Goal: Information Seeking & Learning: Learn about a topic

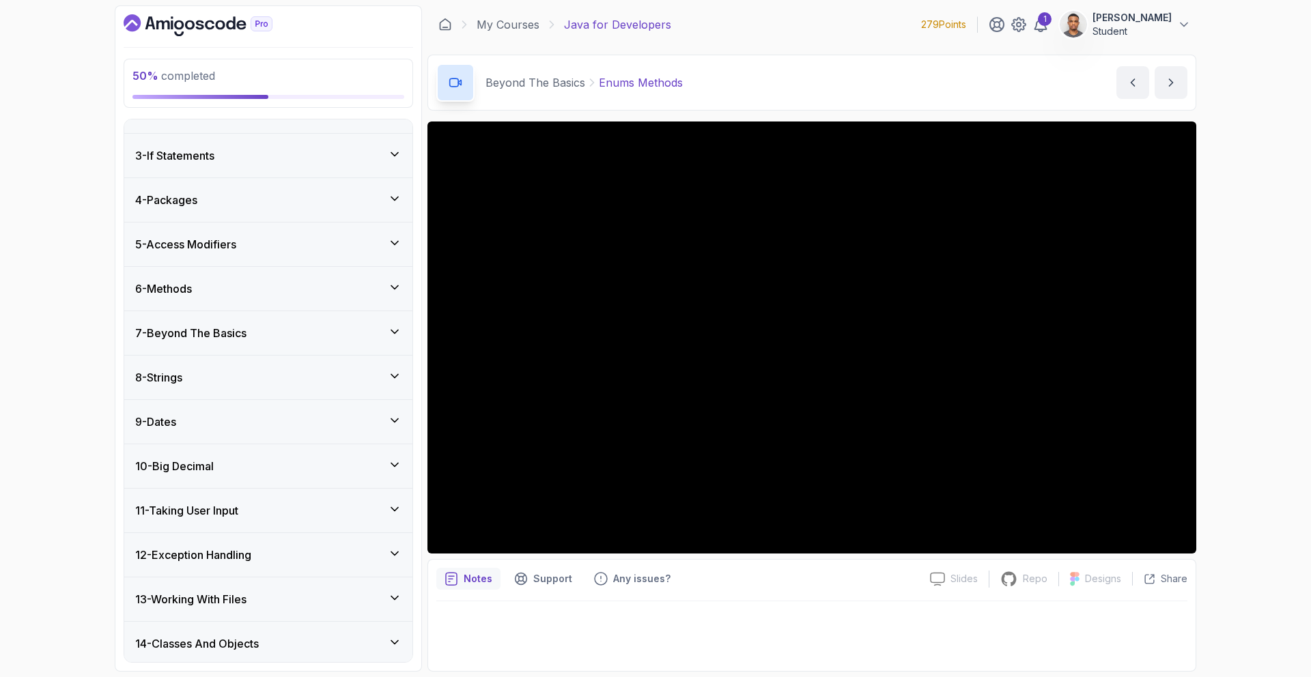
scroll to position [73, 0]
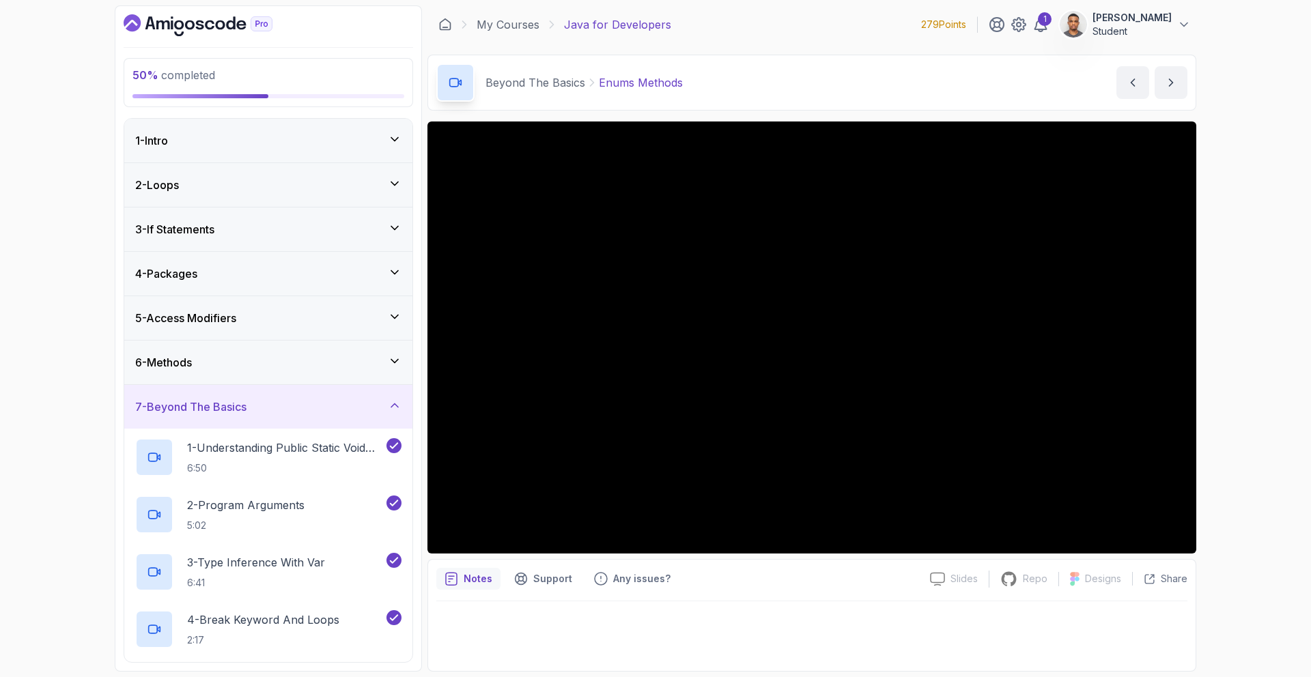
click at [243, 412] on h3 "7 - Beyond The Basics" at bounding box center [190, 407] width 111 height 16
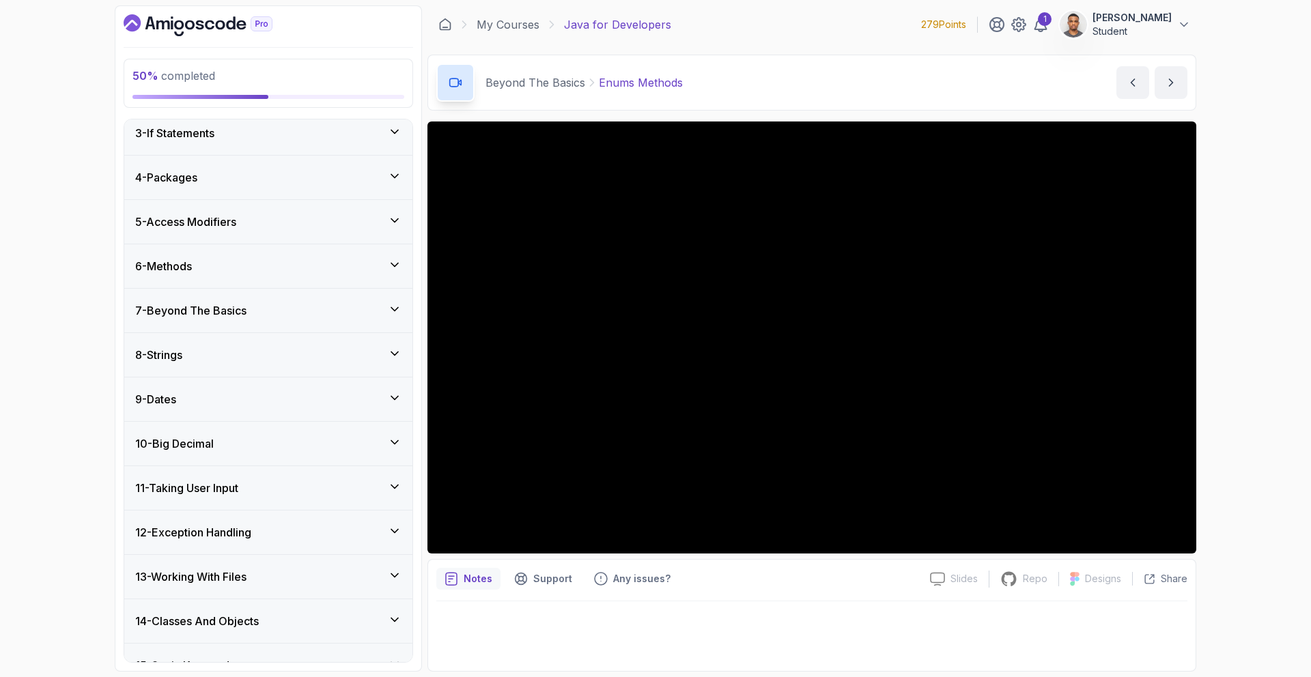
scroll to position [300, 0]
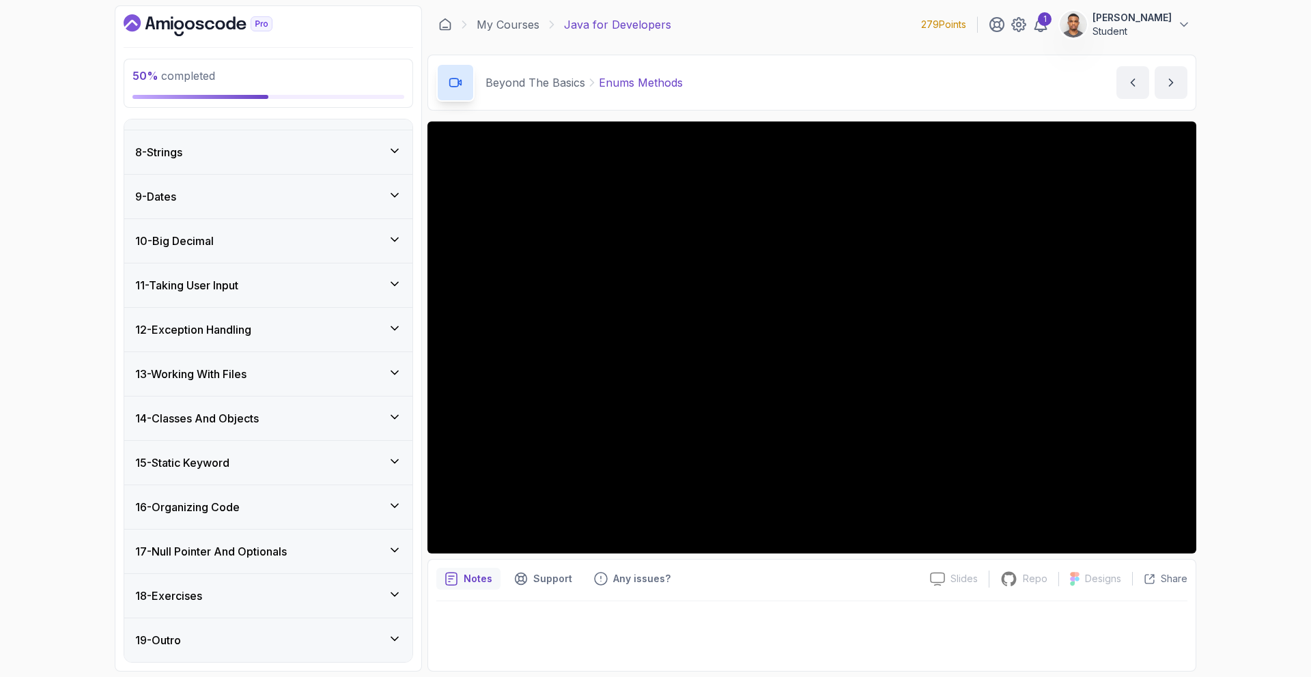
click at [218, 352] on div "13 - Working With Files" at bounding box center [268, 374] width 288 height 44
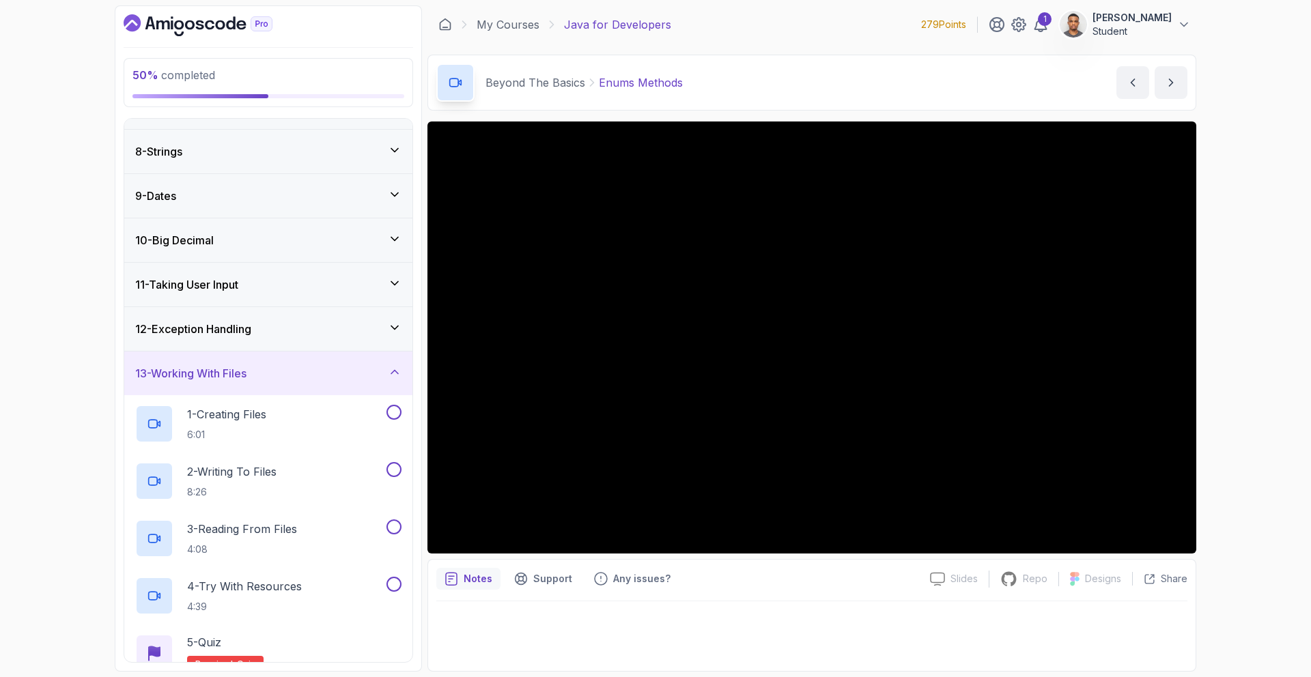
click at [229, 295] on div "11 - Taking User Input" at bounding box center [268, 285] width 288 height 44
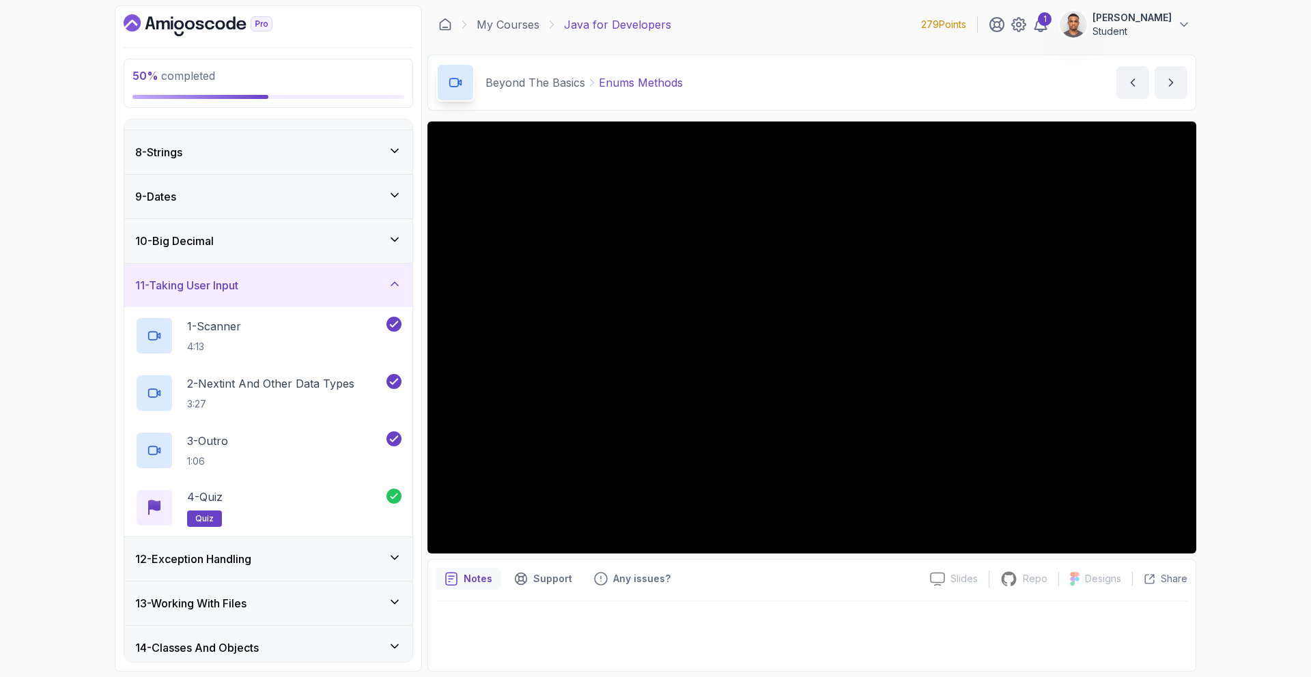
click at [229, 295] on div "11 - Taking User Input" at bounding box center [268, 286] width 288 height 44
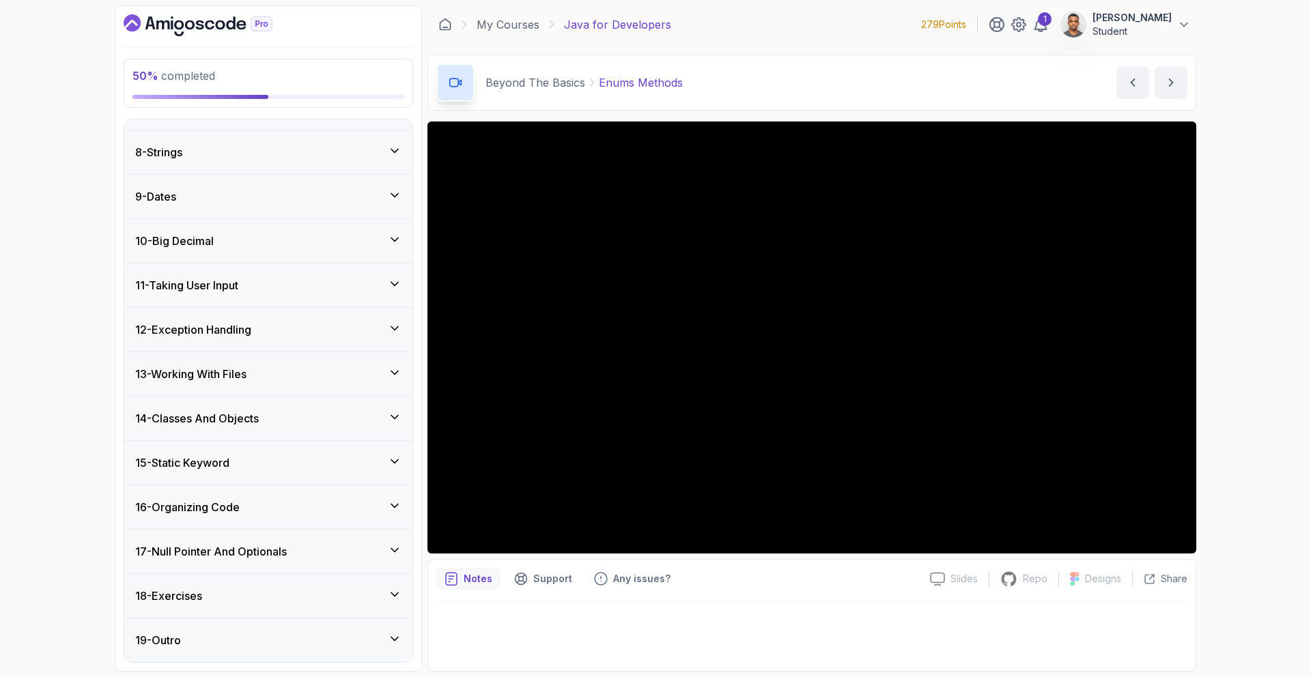
click at [225, 322] on h3 "12 - Exception Handling" at bounding box center [193, 330] width 116 height 16
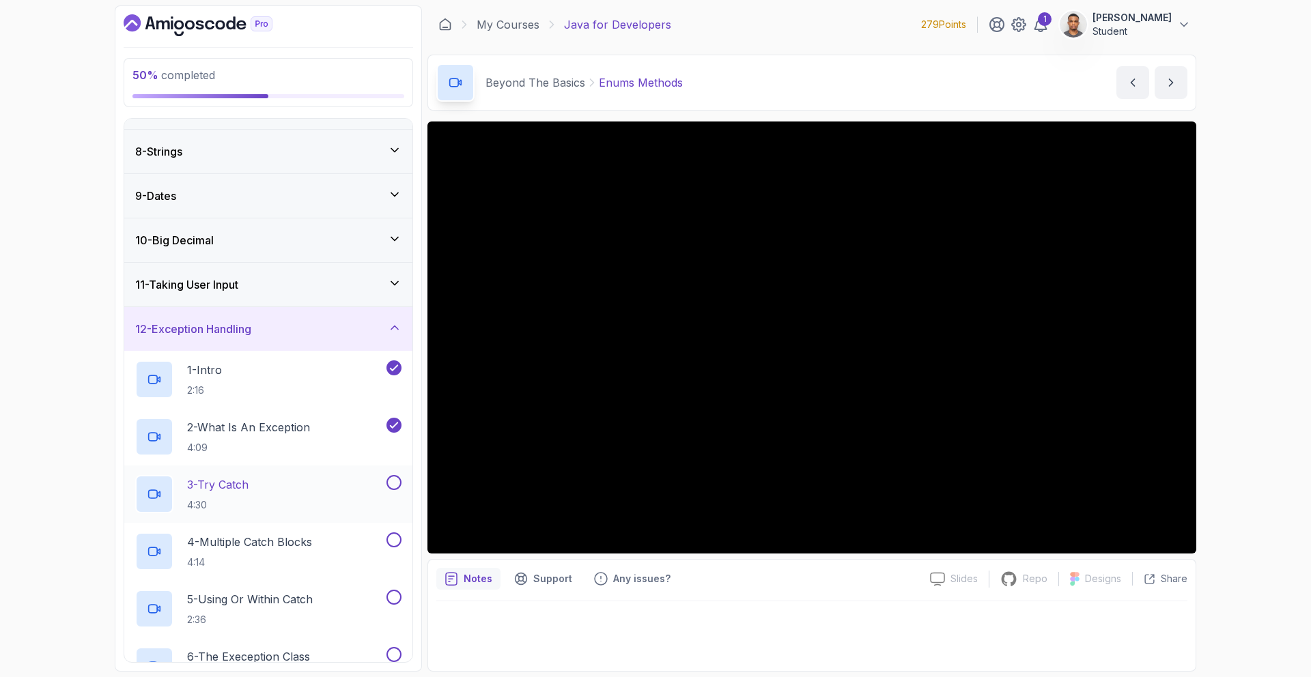
click at [266, 487] on div "3 - Try Catch 4:30" at bounding box center [259, 494] width 249 height 38
click at [310, 428] on p "2 - What Is An Exception" at bounding box center [248, 427] width 123 height 16
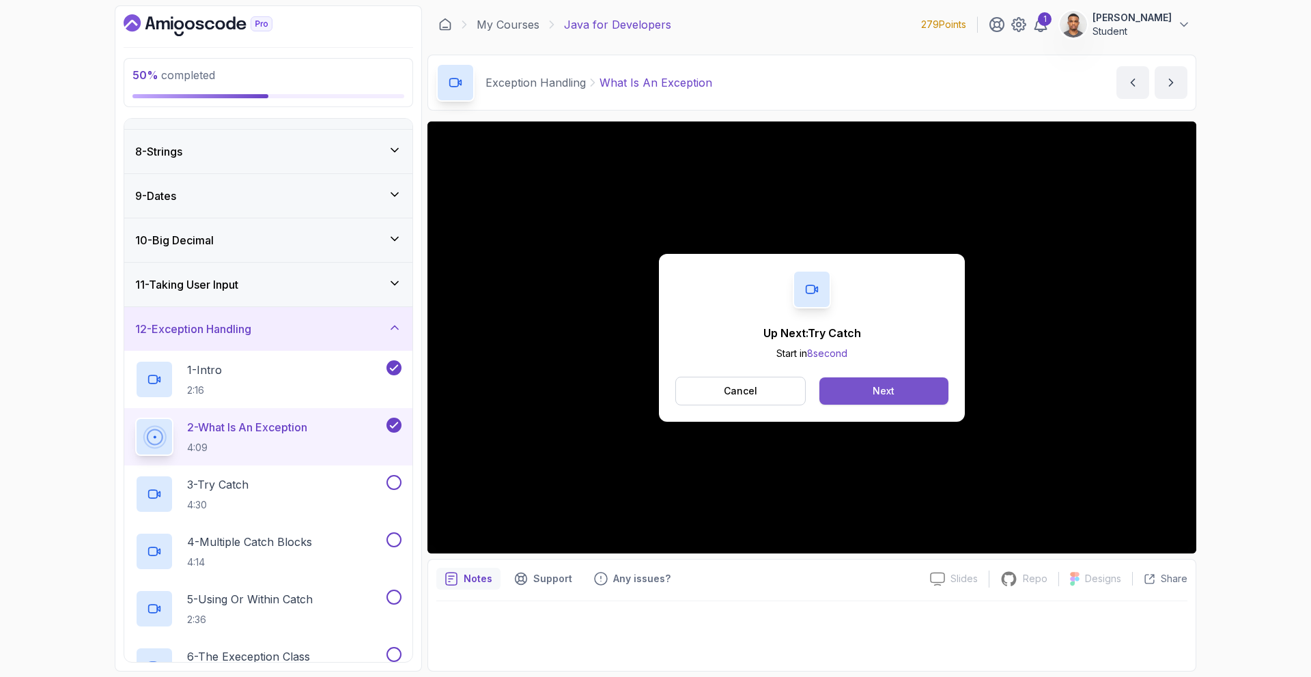
click at [915, 400] on button "Next" at bounding box center [883, 391] width 129 height 27
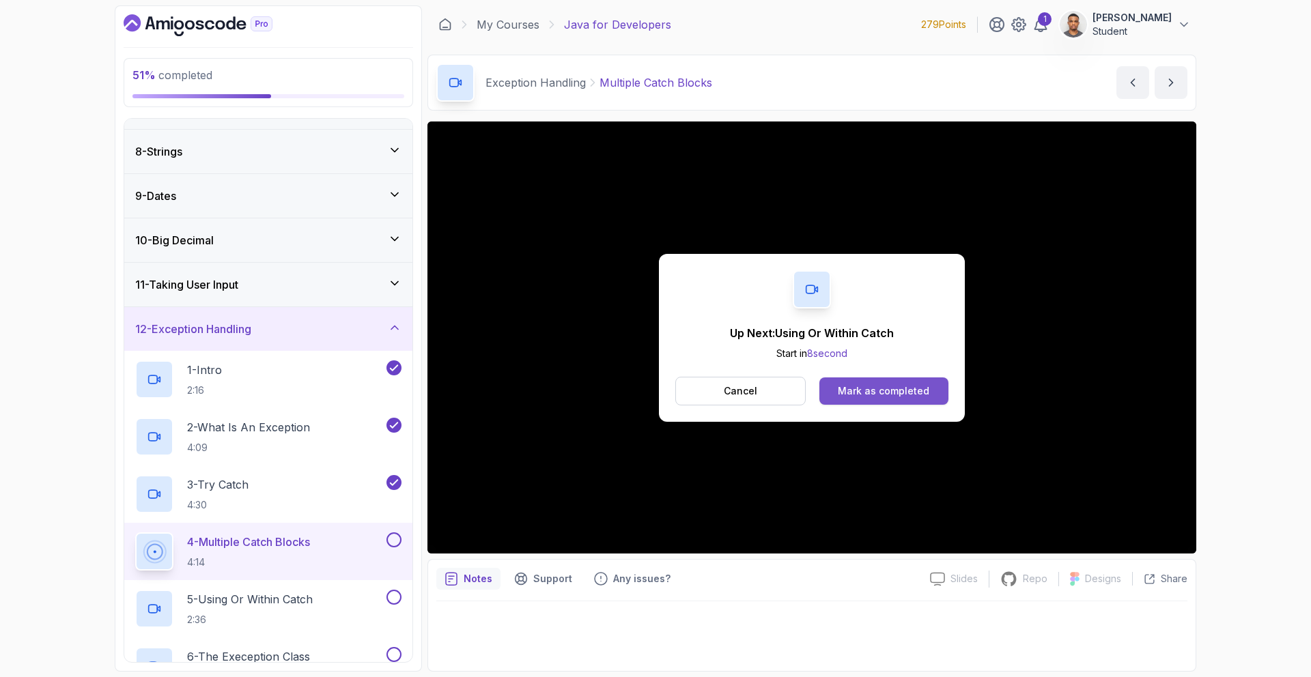
click at [898, 391] on div "Mark as completed" at bounding box center [883, 391] width 91 height 14
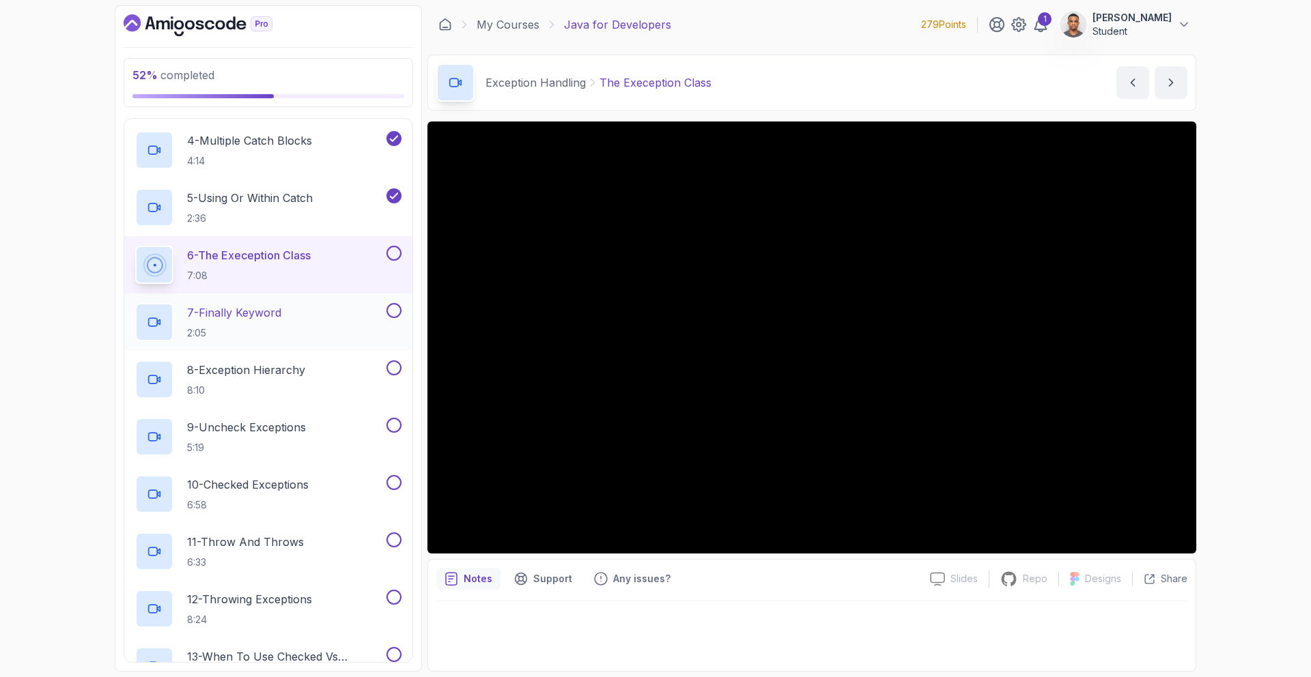
scroll to position [703, 0]
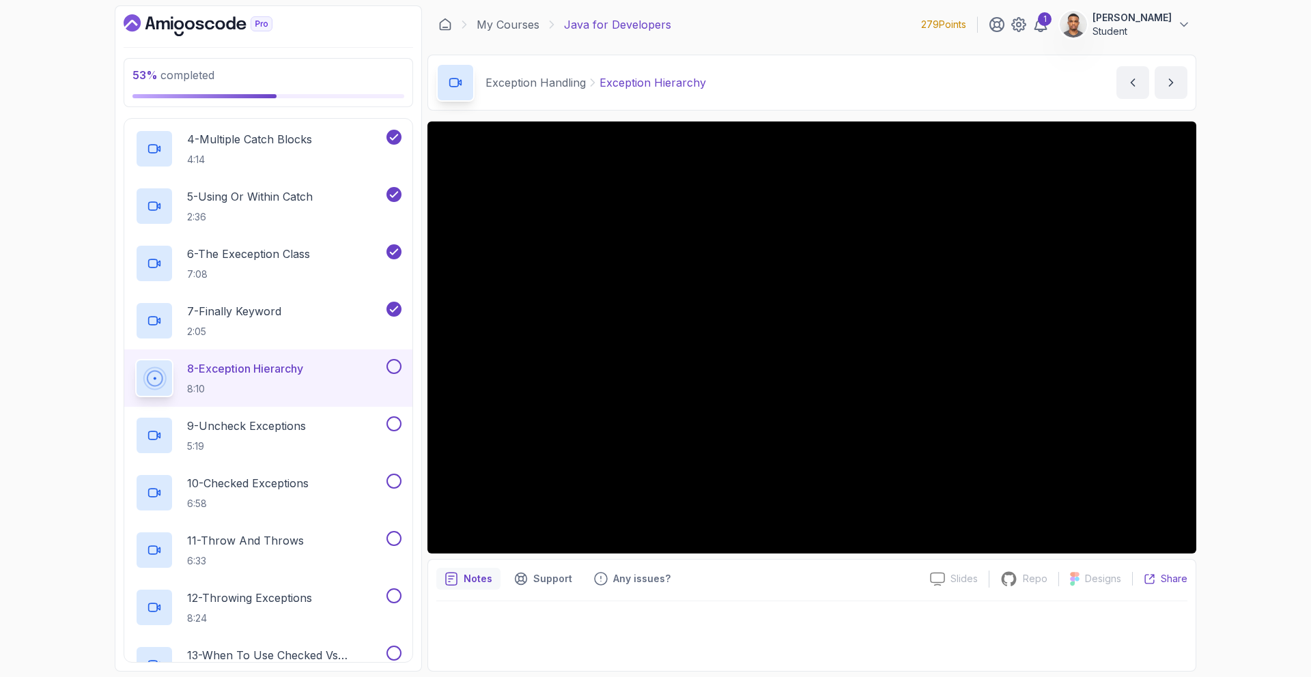
click at [1152, 574] on icon at bounding box center [1150, 580] width 12 height 12
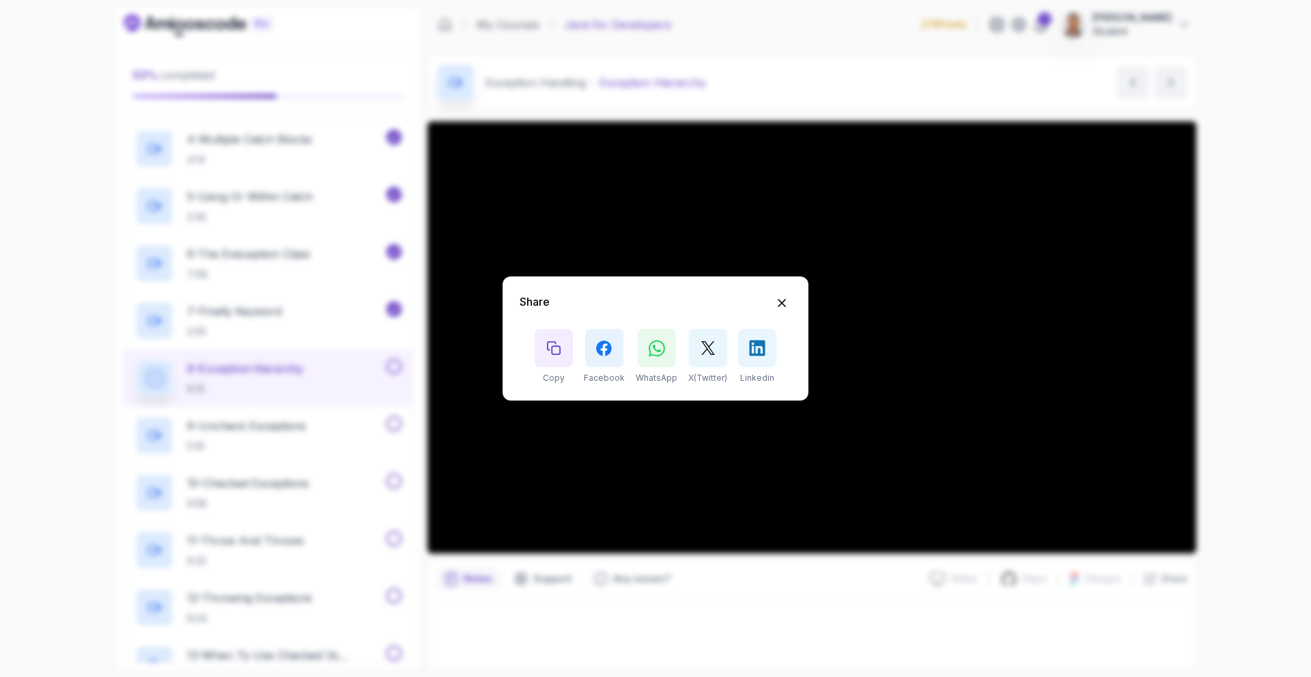
click at [1144, 463] on div "Share Copy Facebook WhatsApp X(Twitter) Linkedin" at bounding box center [655, 338] width 1311 height 677
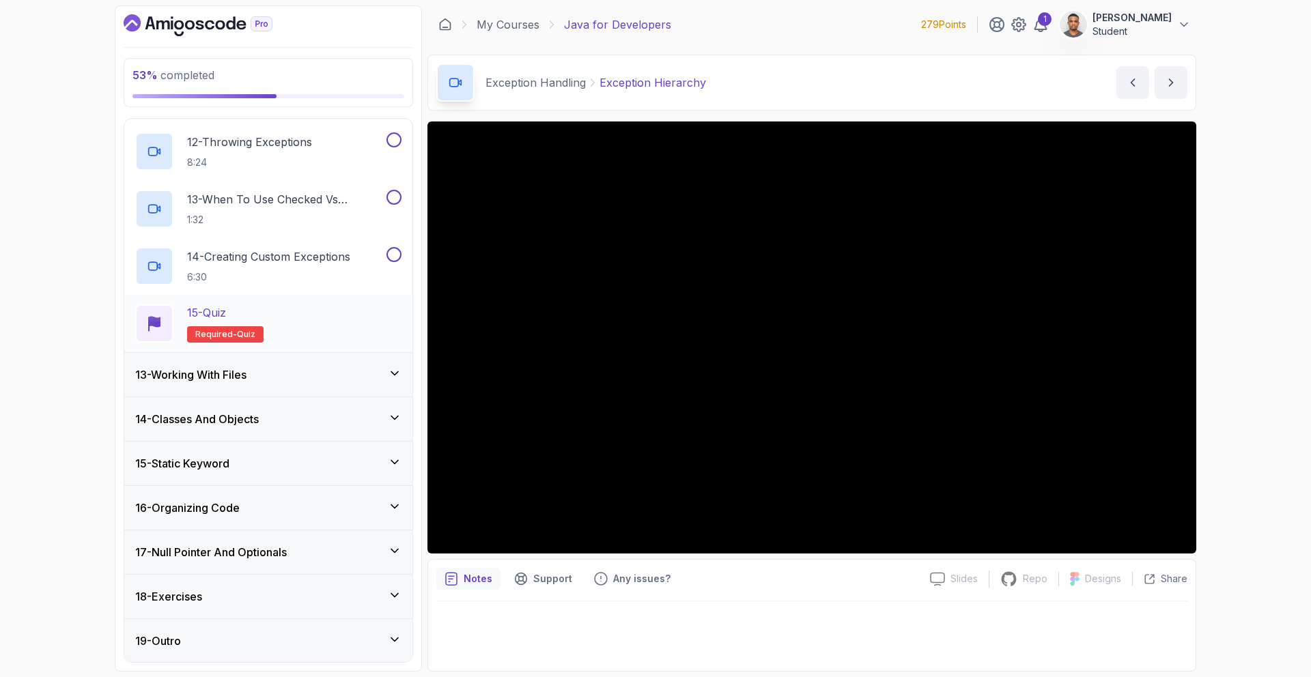
scroll to position [1159, 0]
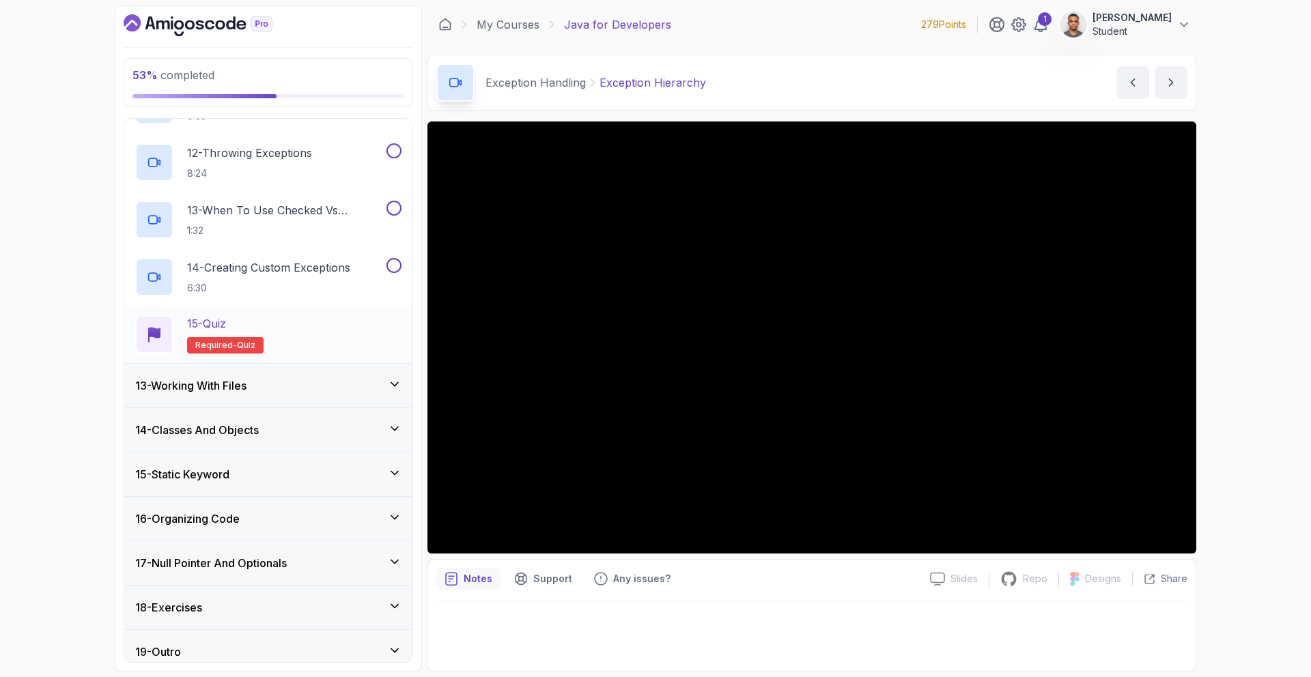
drag, startPoint x: 352, startPoint y: 424, endPoint x: 357, endPoint y: 410, distance: 14.5
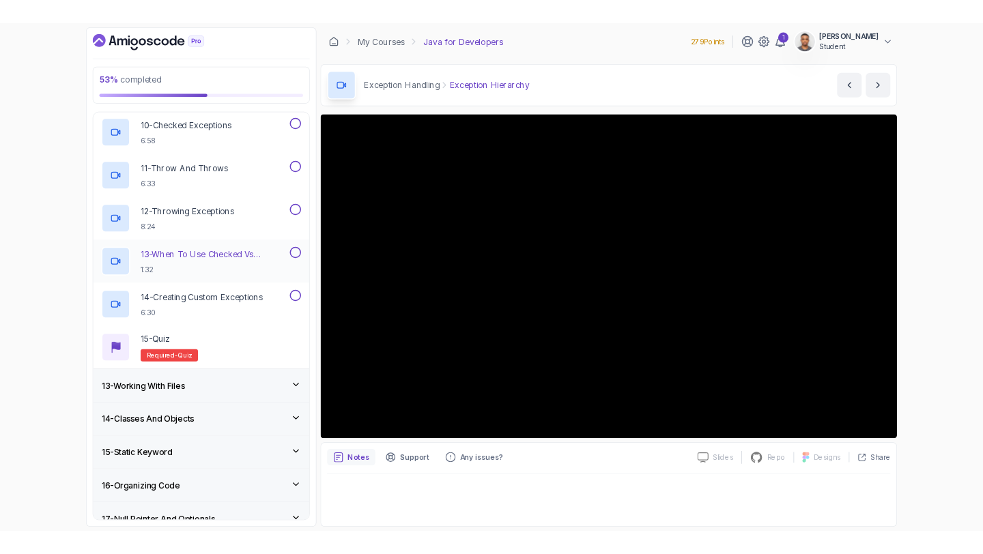
scroll to position [980, 0]
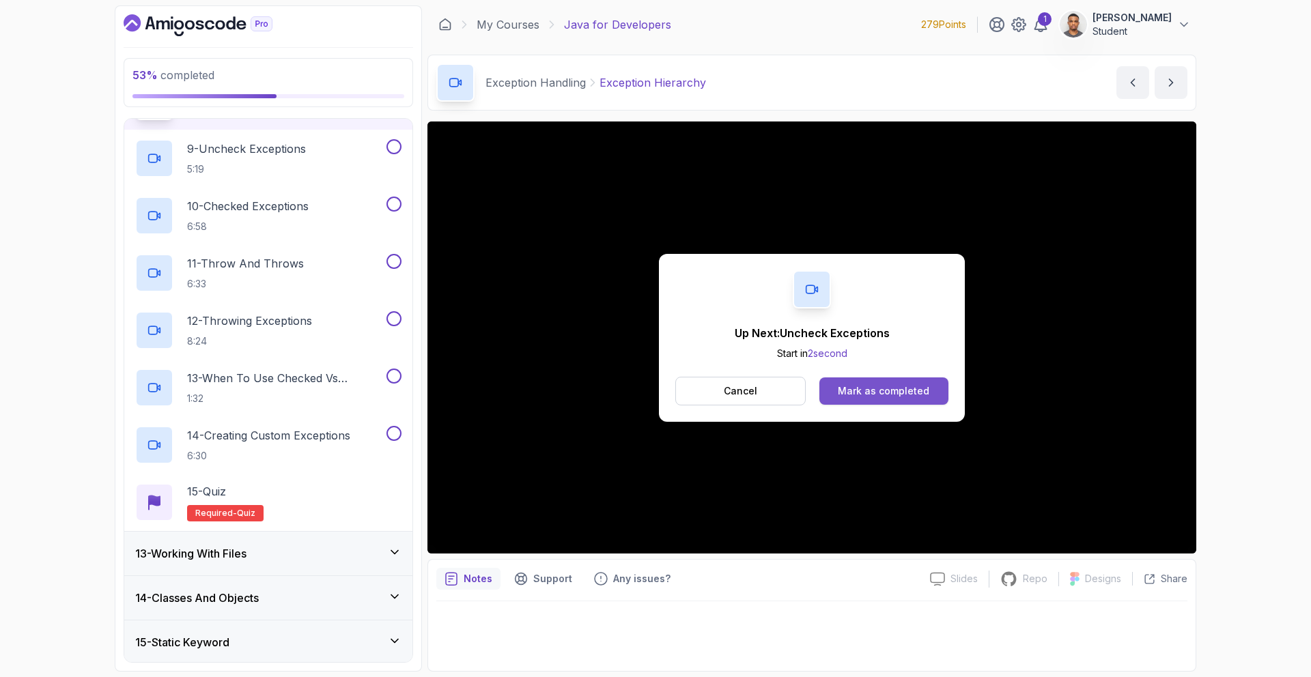
click at [841, 385] on div "Mark as completed" at bounding box center [883, 391] width 91 height 14
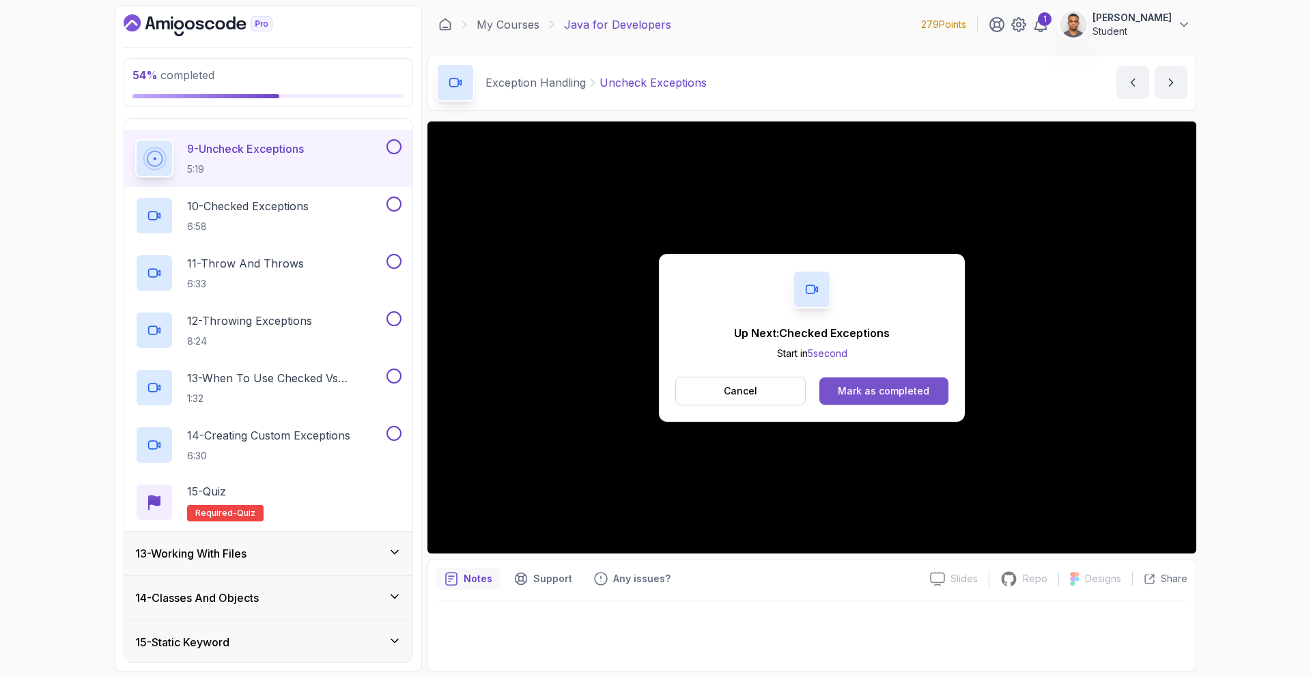
click at [881, 390] on div "Mark as completed" at bounding box center [883, 391] width 91 height 14
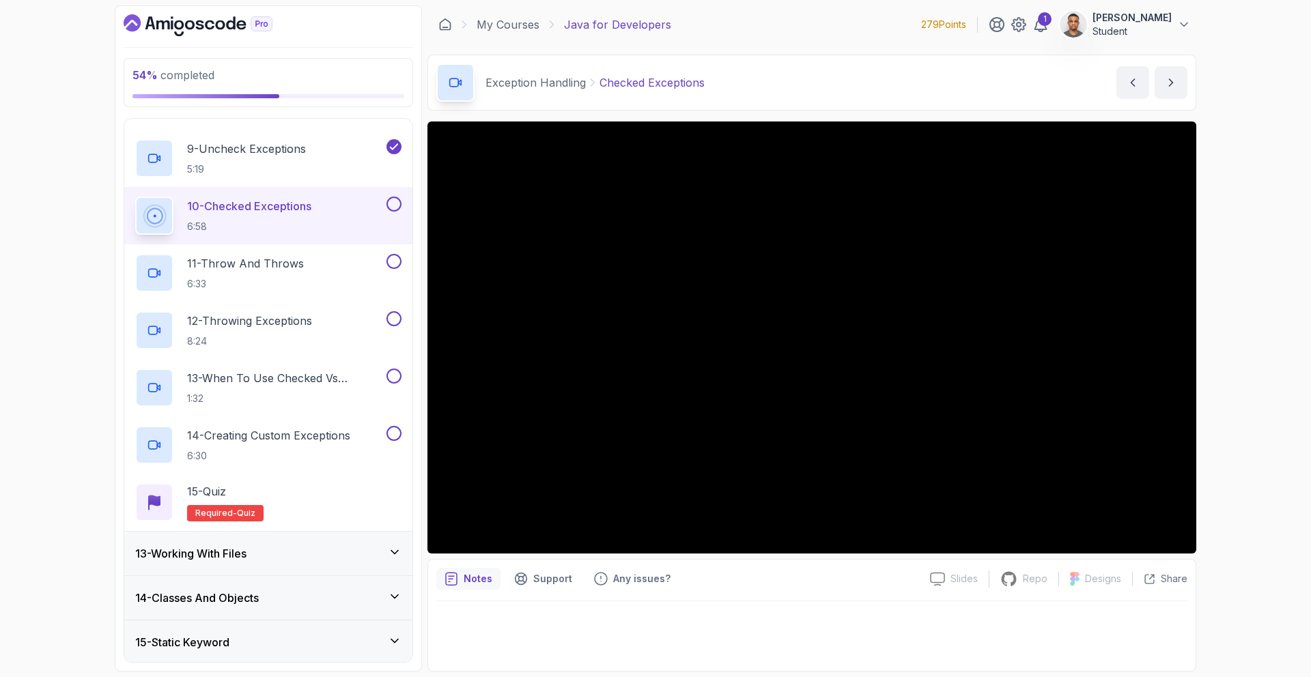
click at [1242, 216] on div "54 % completed 1 - Intro 2 - Loops 3 - If Statements 4 - Packages 5 - Access Mo…" at bounding box center [655, 338] width 1311 height 677
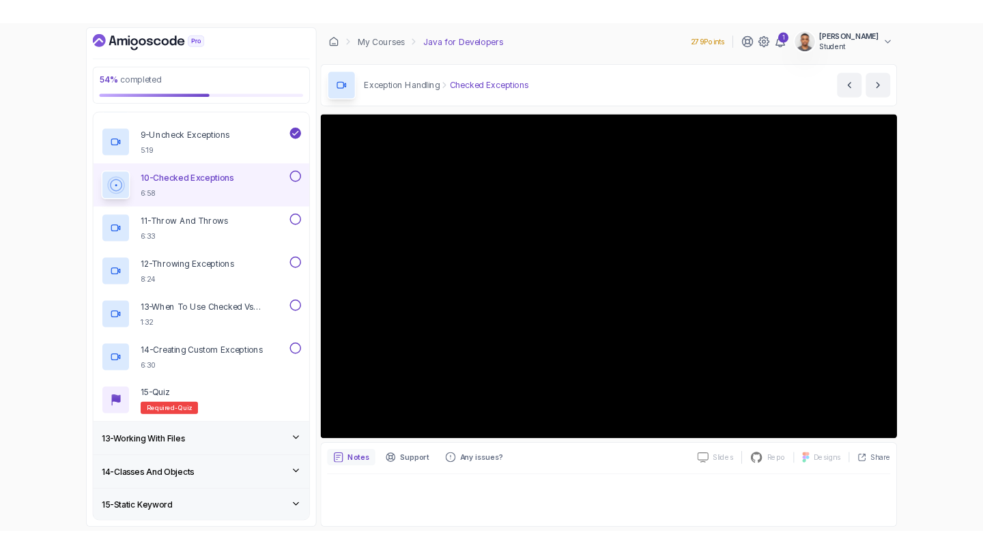
scroll to position [980, 0]
